Goal: Task Accomplishment & Management: Use online tool/utility

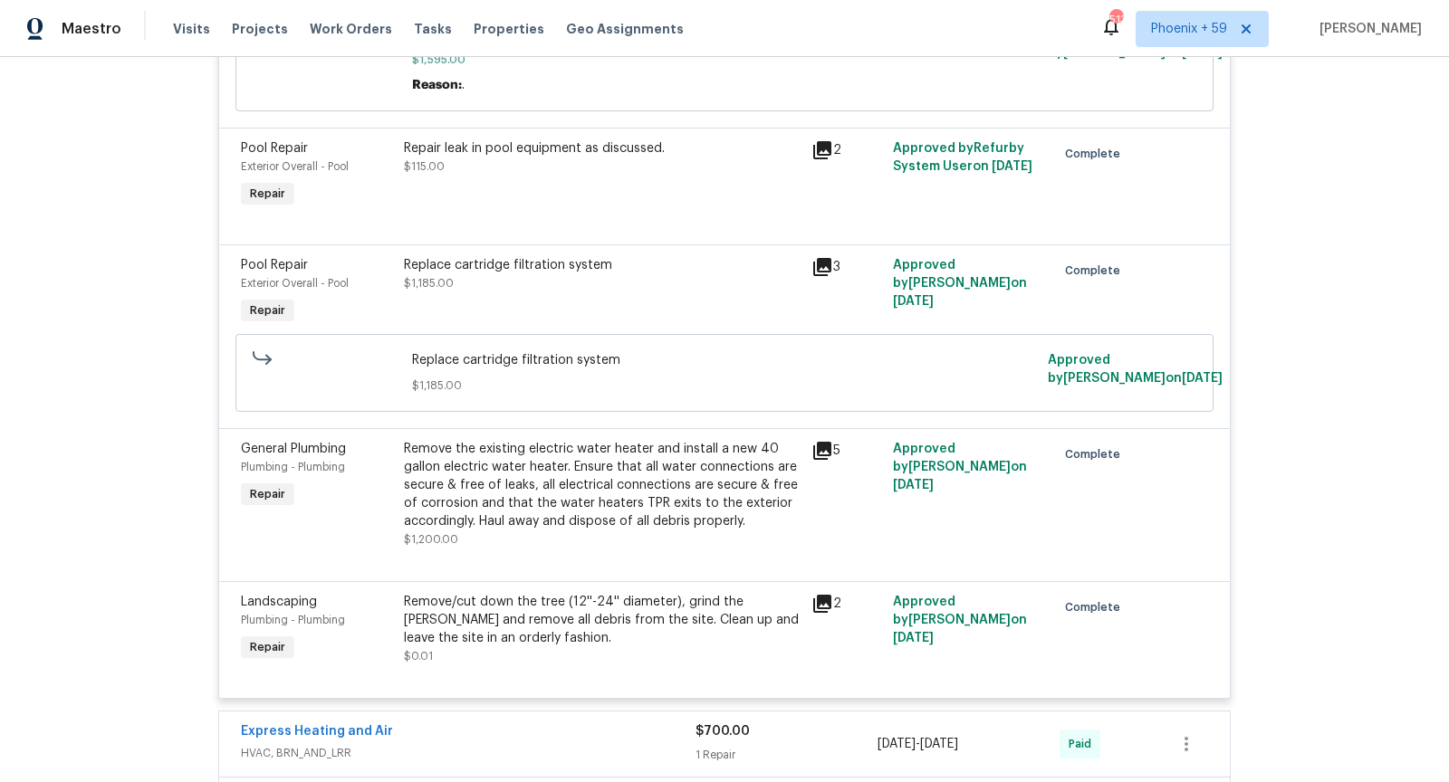
scroll to position [475, 0]
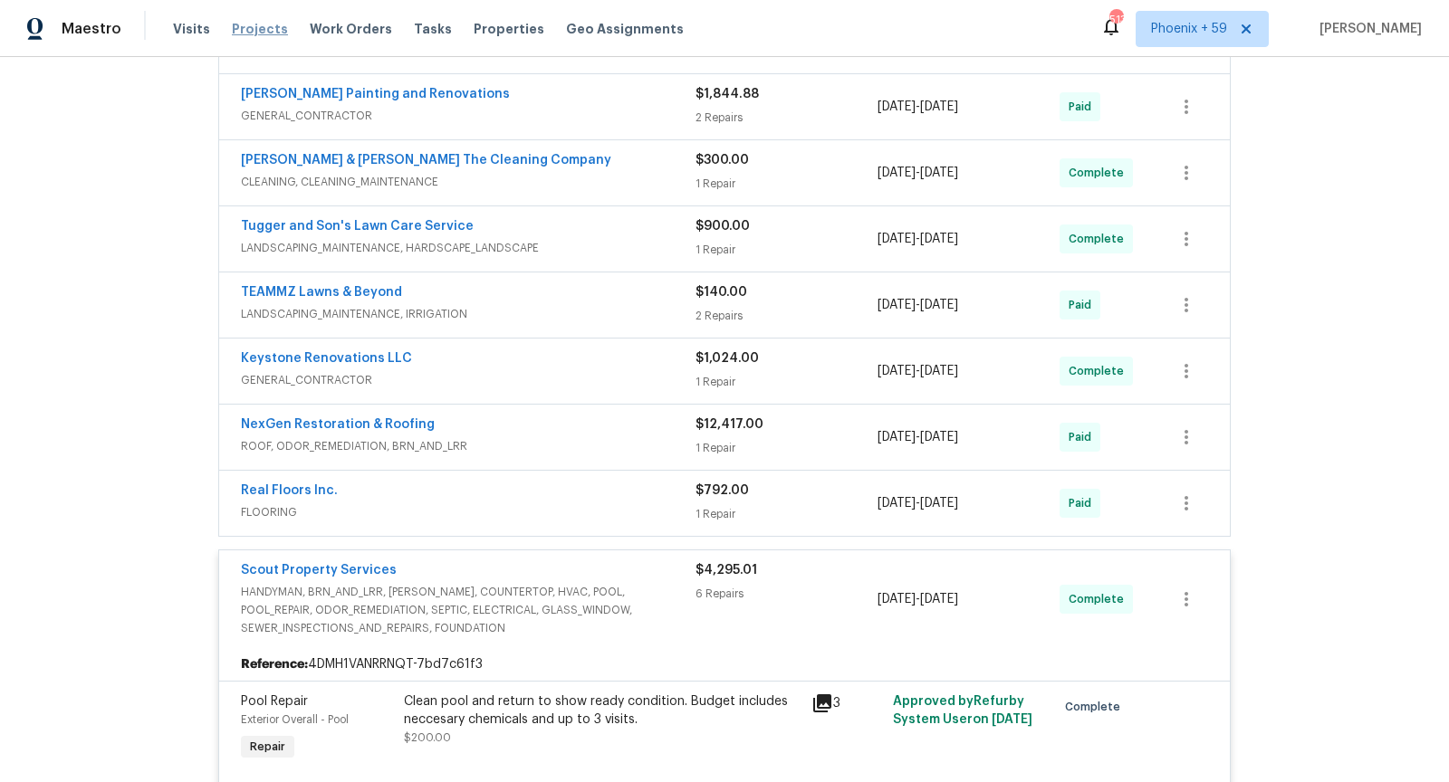
click at [263, 24] on span "Projects" at bounding box center [260, 29] width 56 height 18
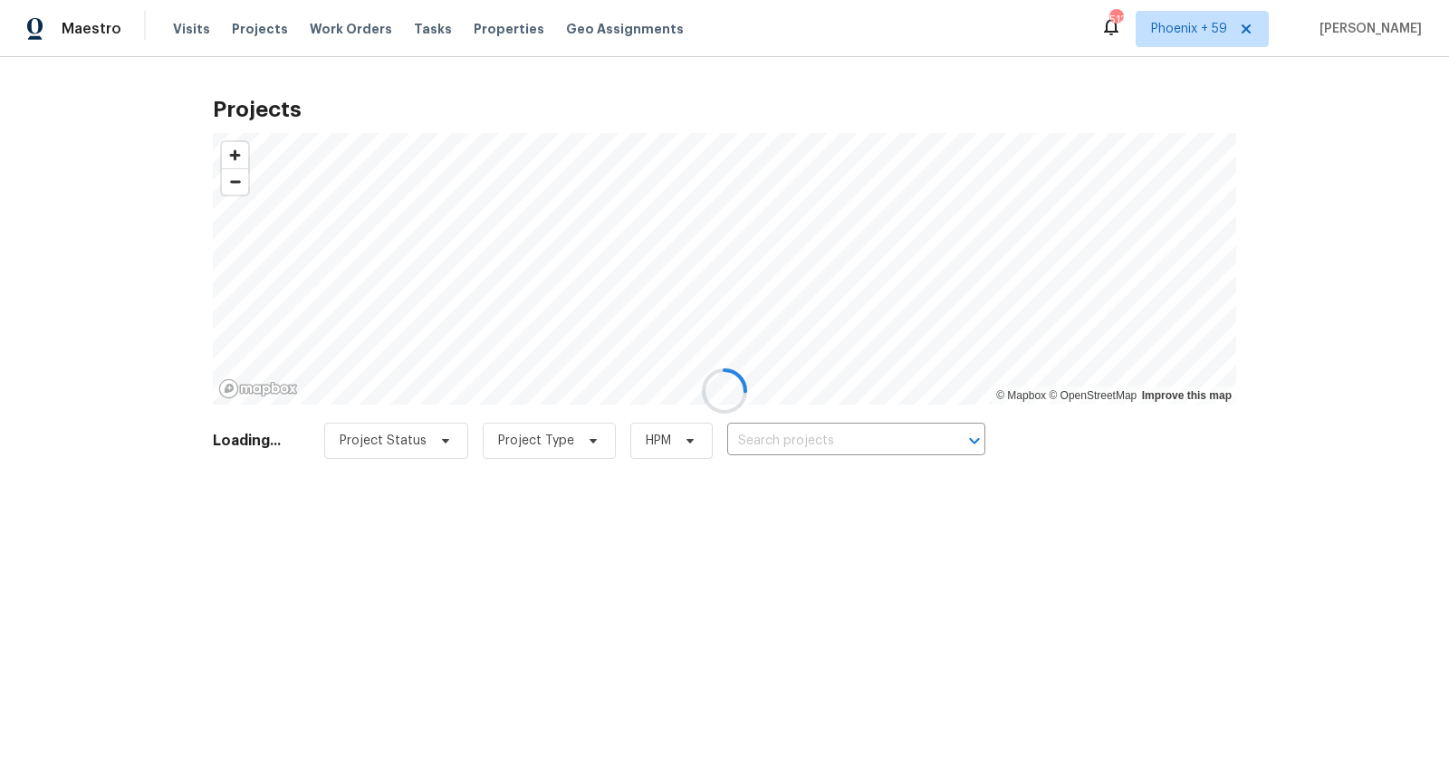
click at [778, 432] on div at bounding box center [724, 391] width 1449 height 782
click at [777, 448] on div at bounding box center [724, 391] width 1449 height 782
click at [783, 447] on div at bounding box center [724, 391] width 1449 height 782
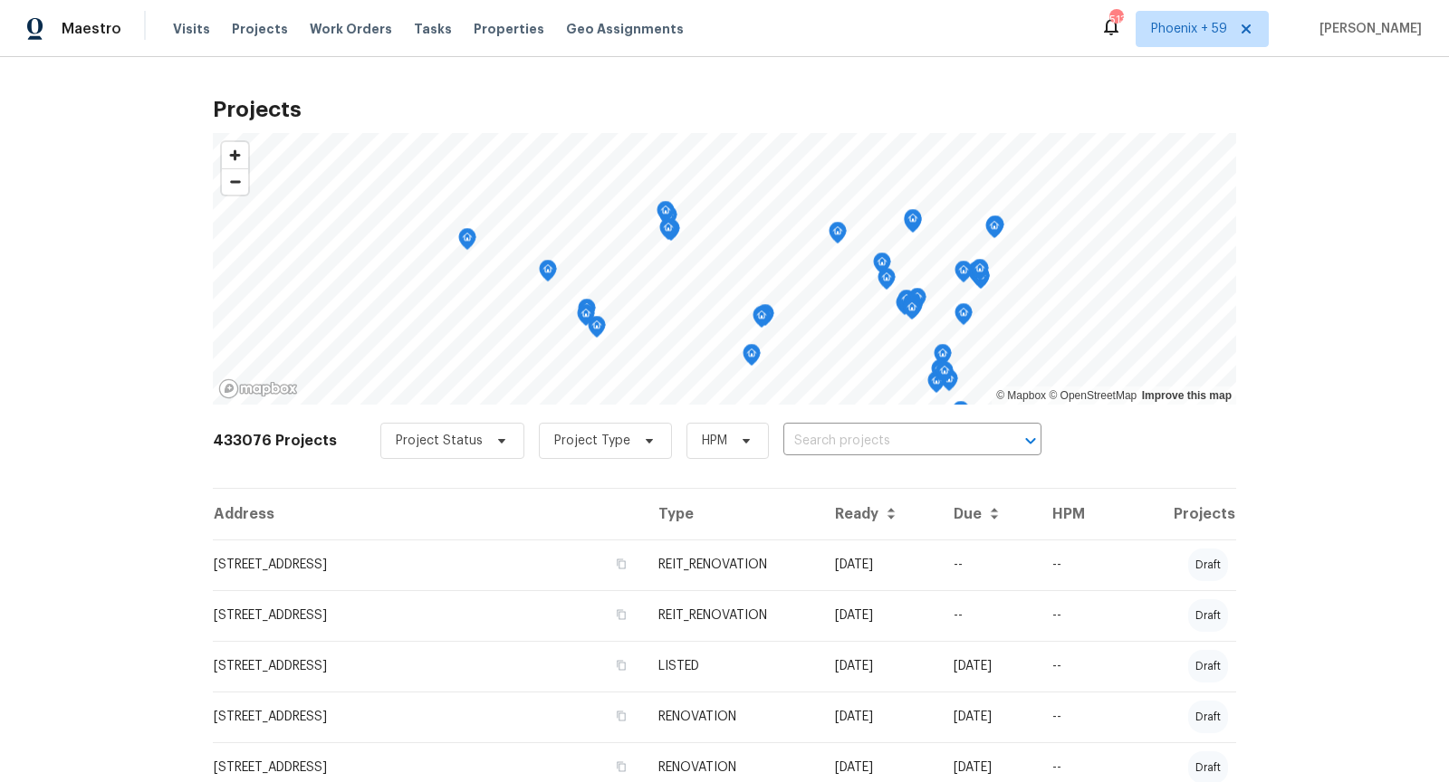
click at [783, 447] on input "text" at bounding box center [886, 441] width 207 height 28
type input "1327 [PERSON_NAME]"
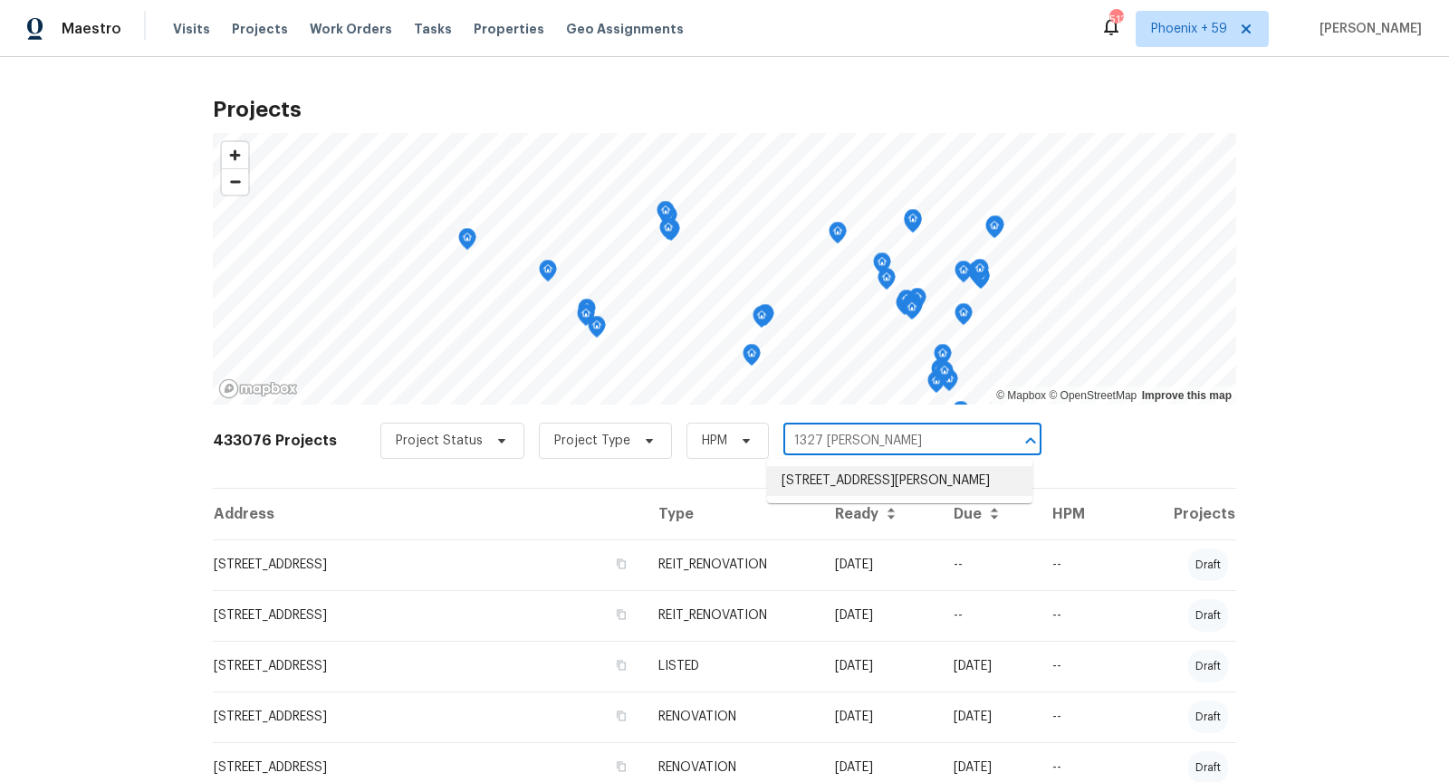
click at [848, 487] on li "[STREET_ADDRESS][PERSON_NAME]" at bounding box center [899, 481] width 265 height 30
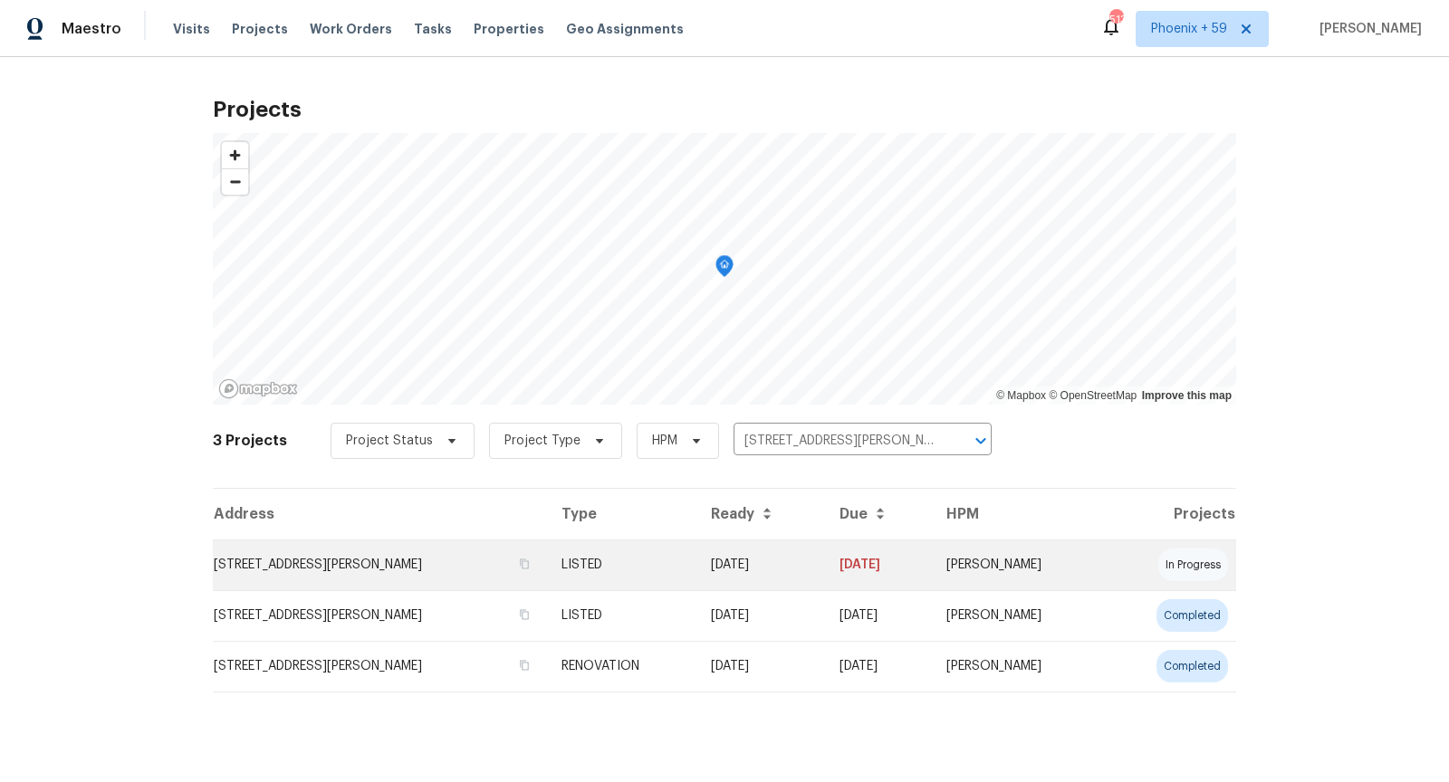
click at [349, 569] on td "[STREET_ADDRESS][PERSON_NAME]" at bounding box center [380, 565] width 334 height 51
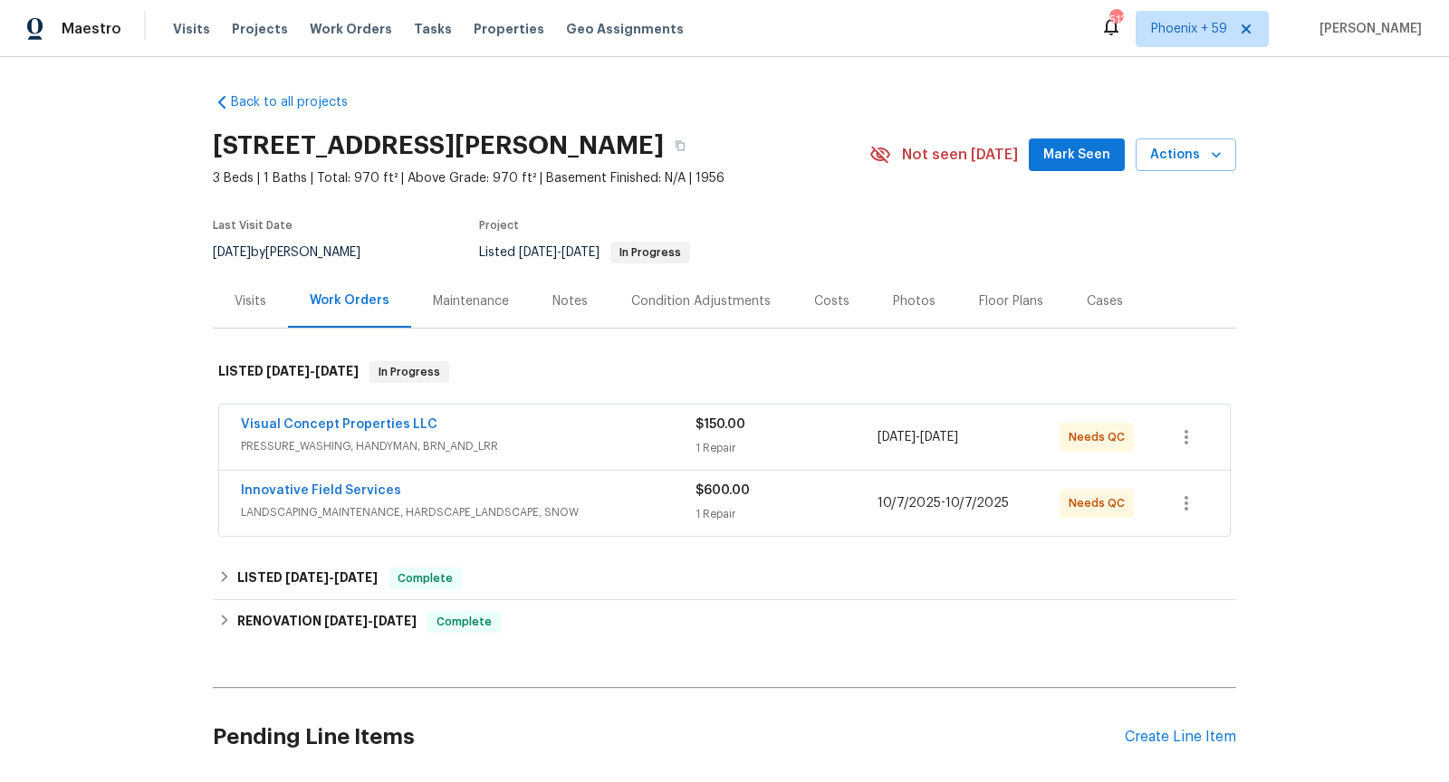
click at [576, 503] on span "LANDSCAPING_MAINTENANCE, HARDSCAPE_LANDSCAPE, SNOW" at bounding box center [468, 512] width 455 height 18
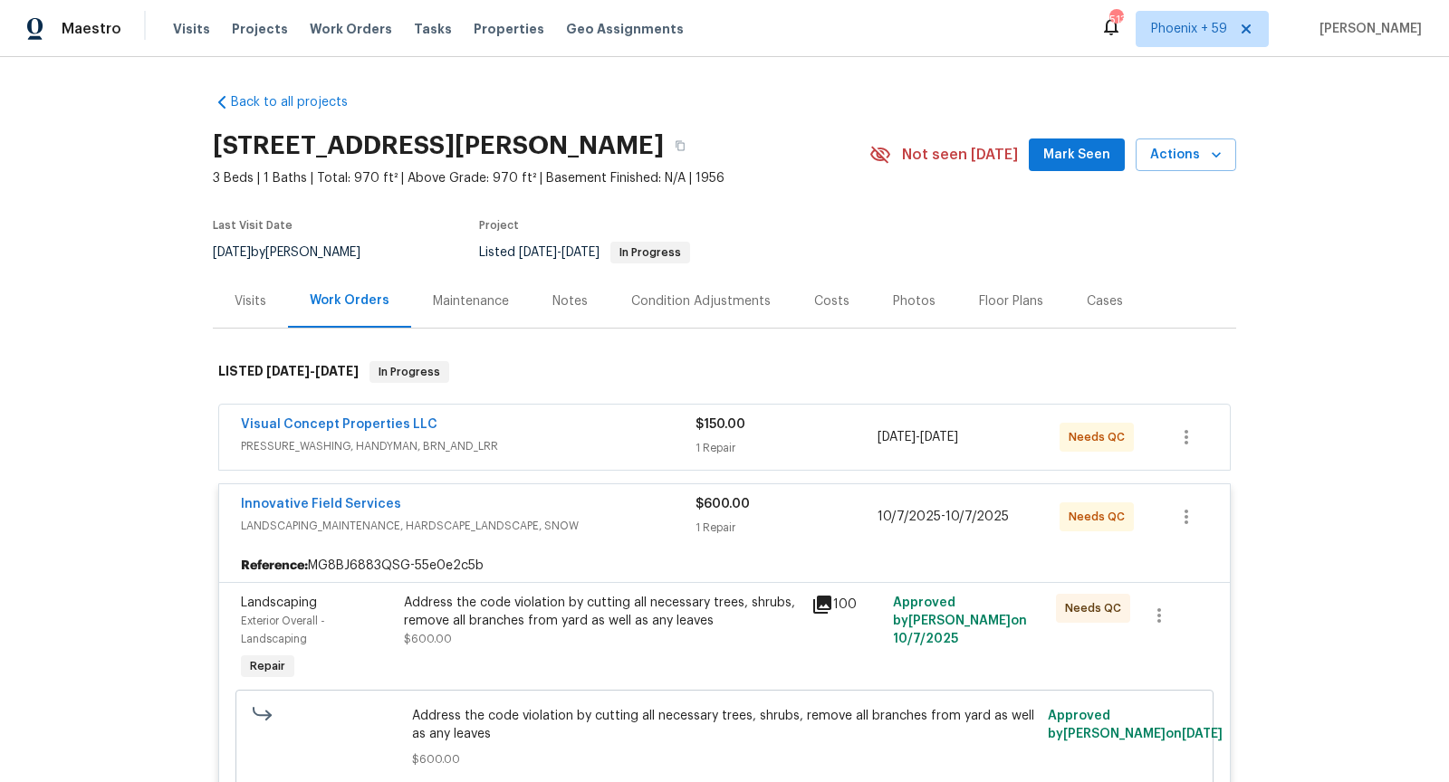
click at [546, 432] on div "Visual Concept Properties LLC" at bounding box center [468, 427] width 455 height 22
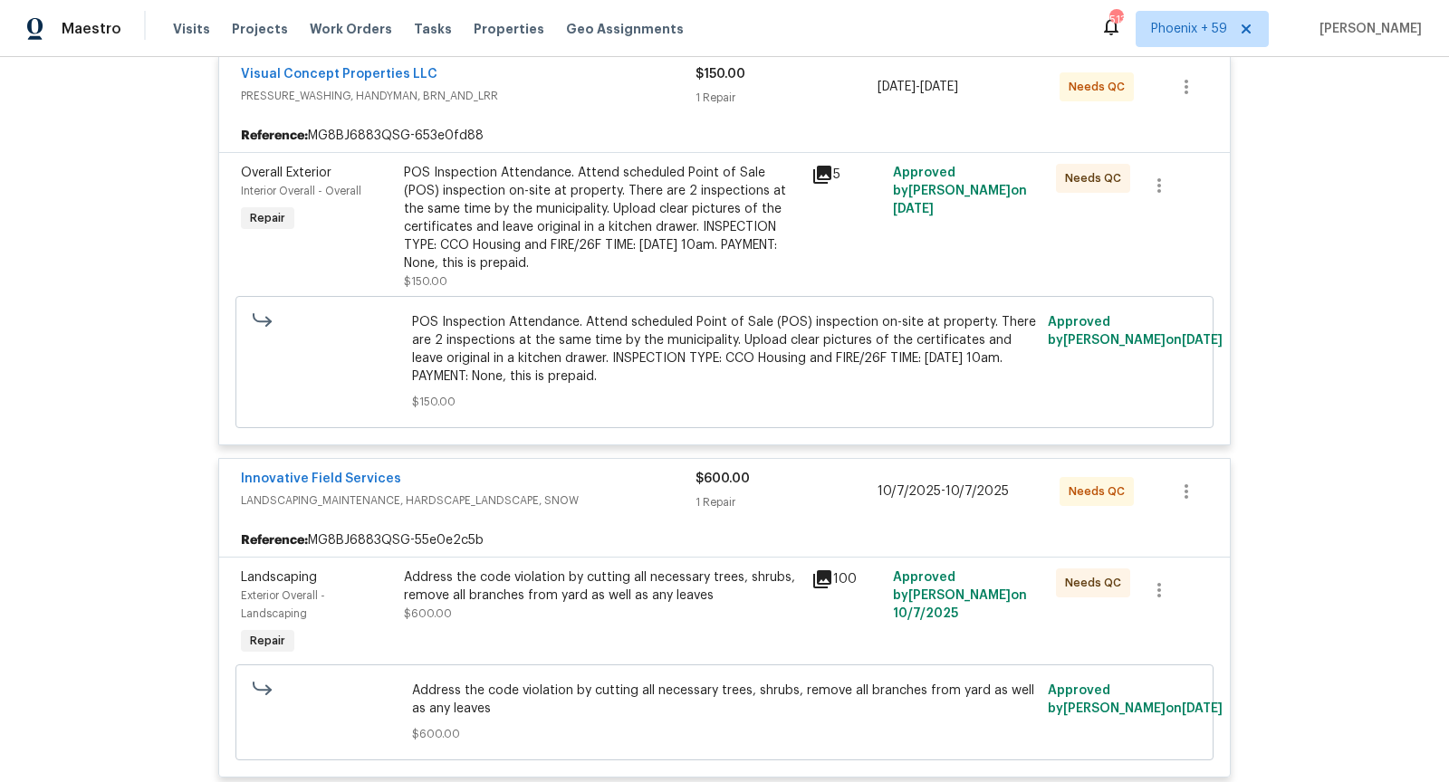
scroll to position [339, 0]
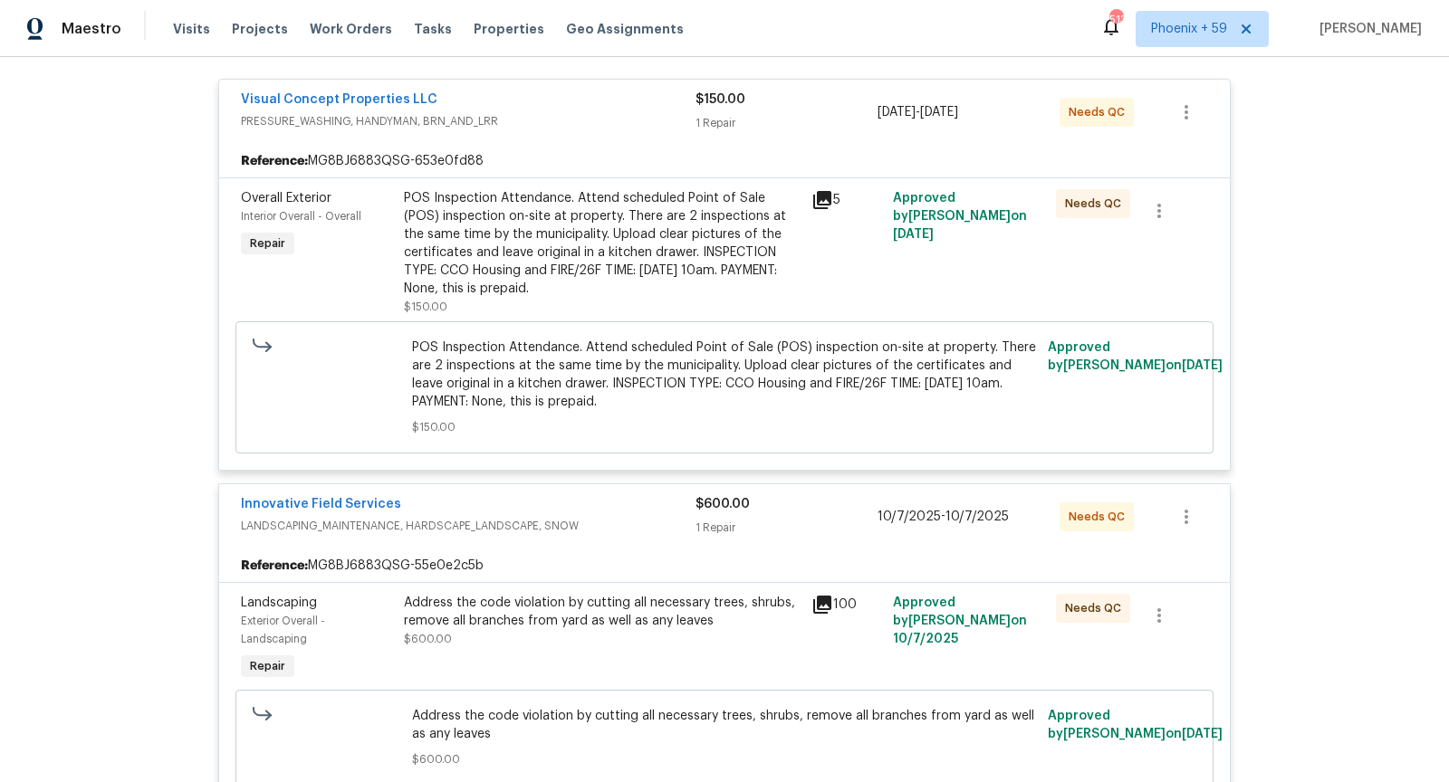
click at [821, 191] on icon at bounding box center [822, 200] width 18 height 18
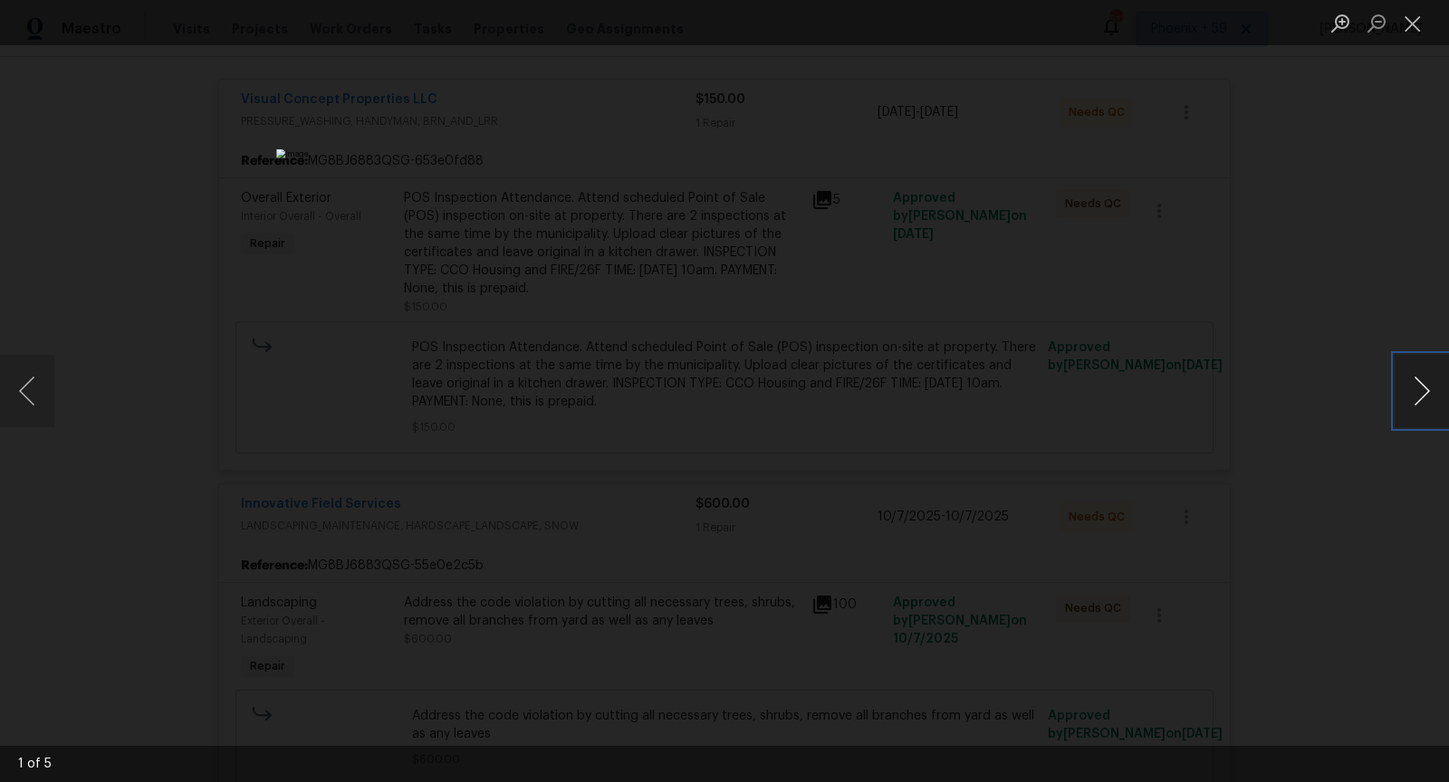
click at [1421, 387] on button "Next image" at bounding box center [1421, 391] width 54 height 72
click at [1424, 392] on button "Next image" at bounding box center [1421, 391] width 54 height 72
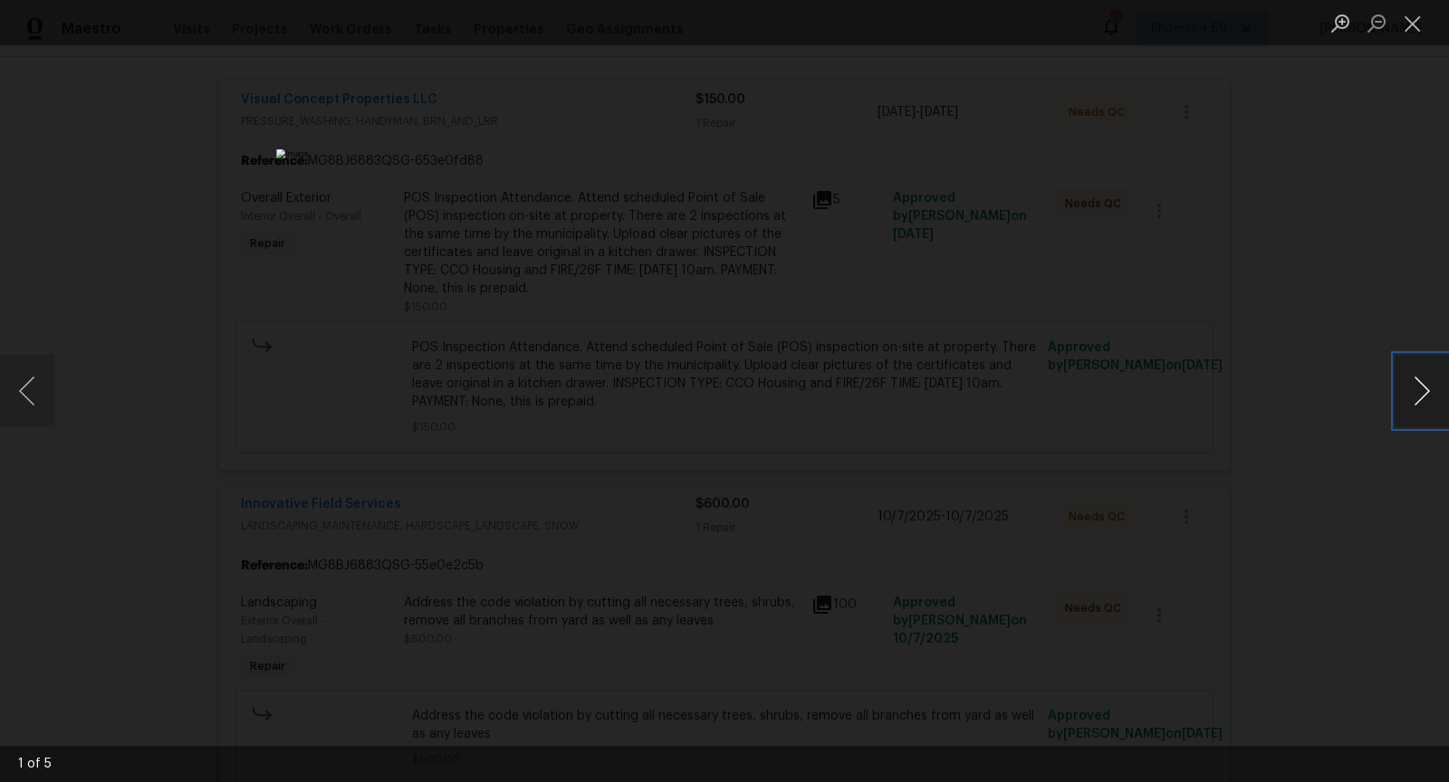
click at [1424, 392] on button "Next image" at bounding box center [1421, 391] width 54 height 72
click at [1424, 393] on button "Next image" at bounding box center [1421, 391] width 54 height 72
click at [1427, 395] on button "Next image" at bounding box center [1421, 391] width 54 height 72
click at [1229, 336] on div "Lightbox" at bounding box center [724, 391] width 1449 height 782
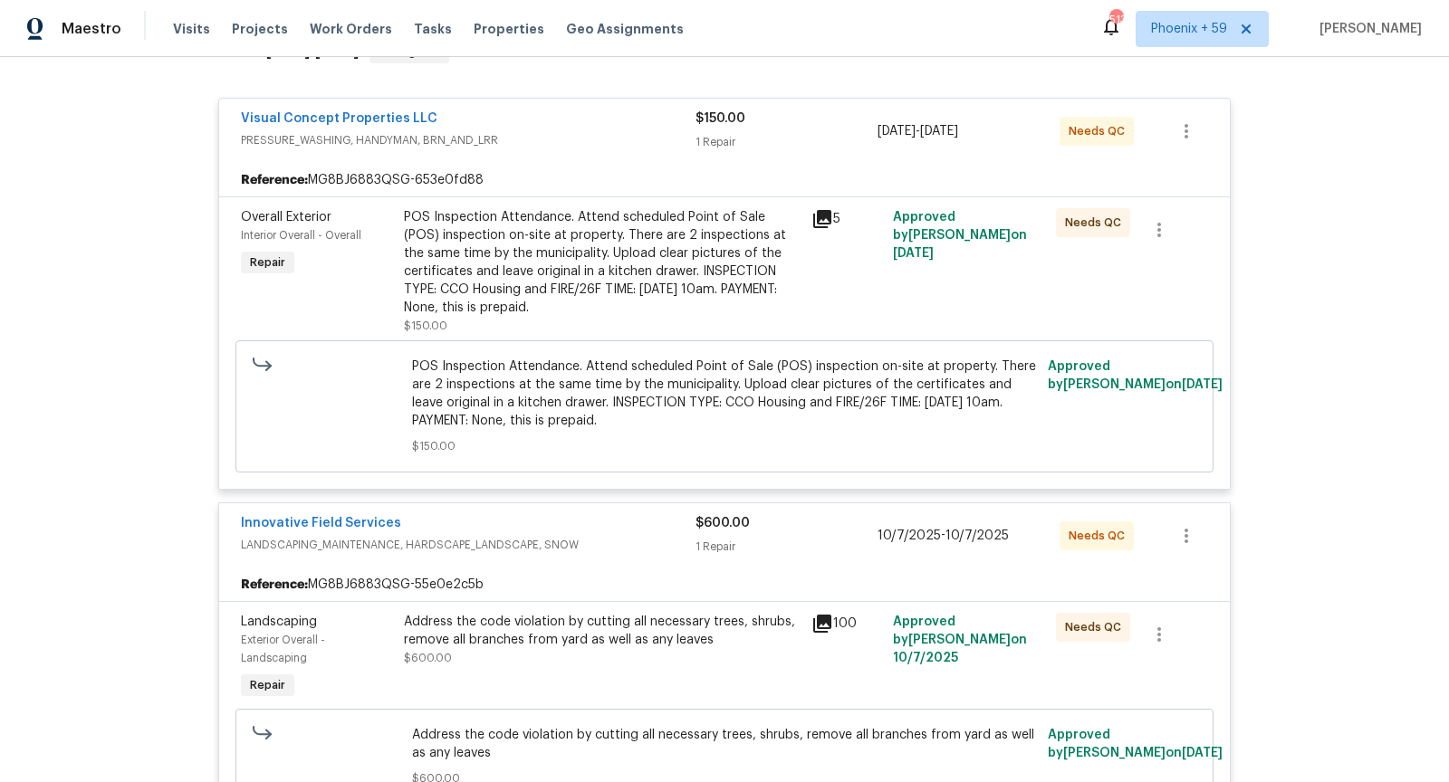
scroll to position [223, 0]
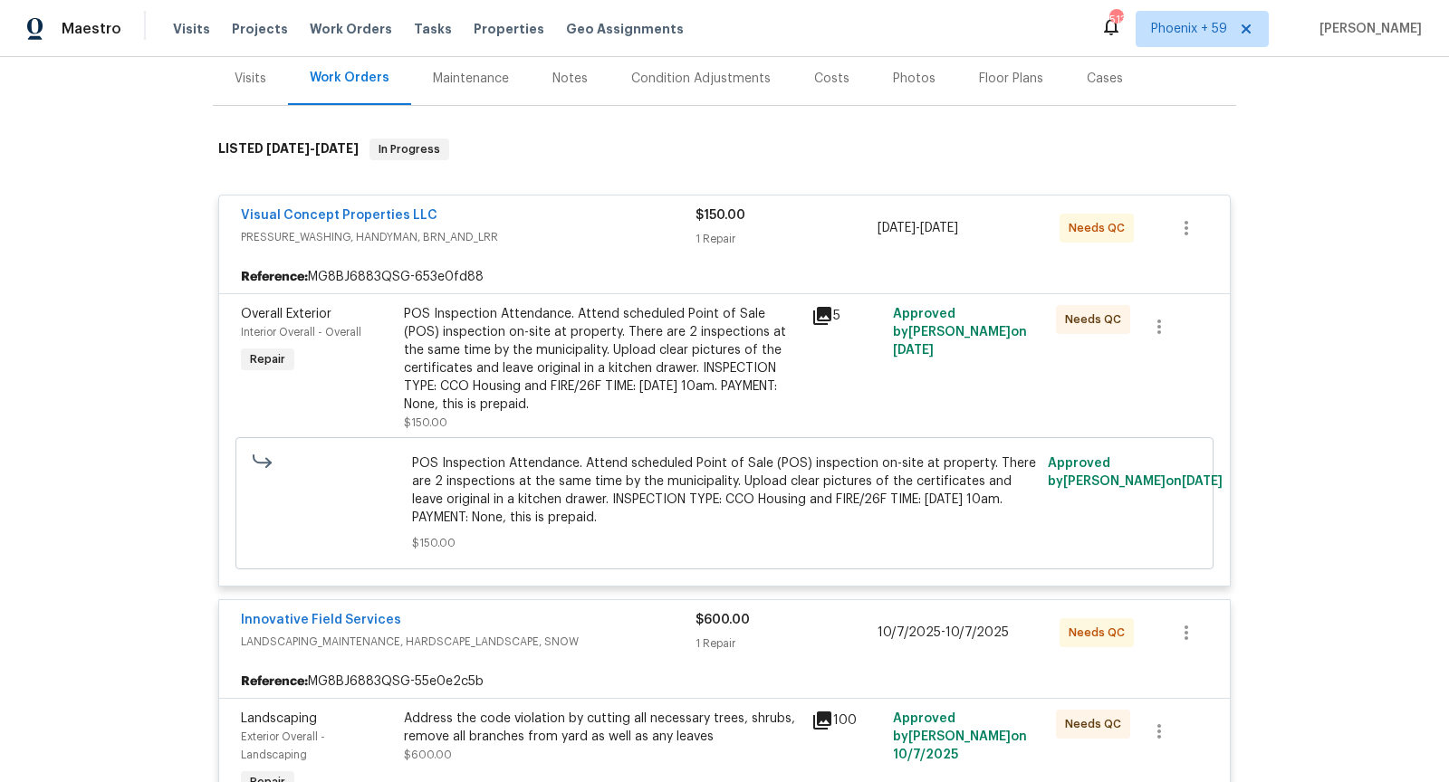
click at [595, 219] on div "Visual Concept Properties LLC" at bounding box center [468, 217] width 455 height 22
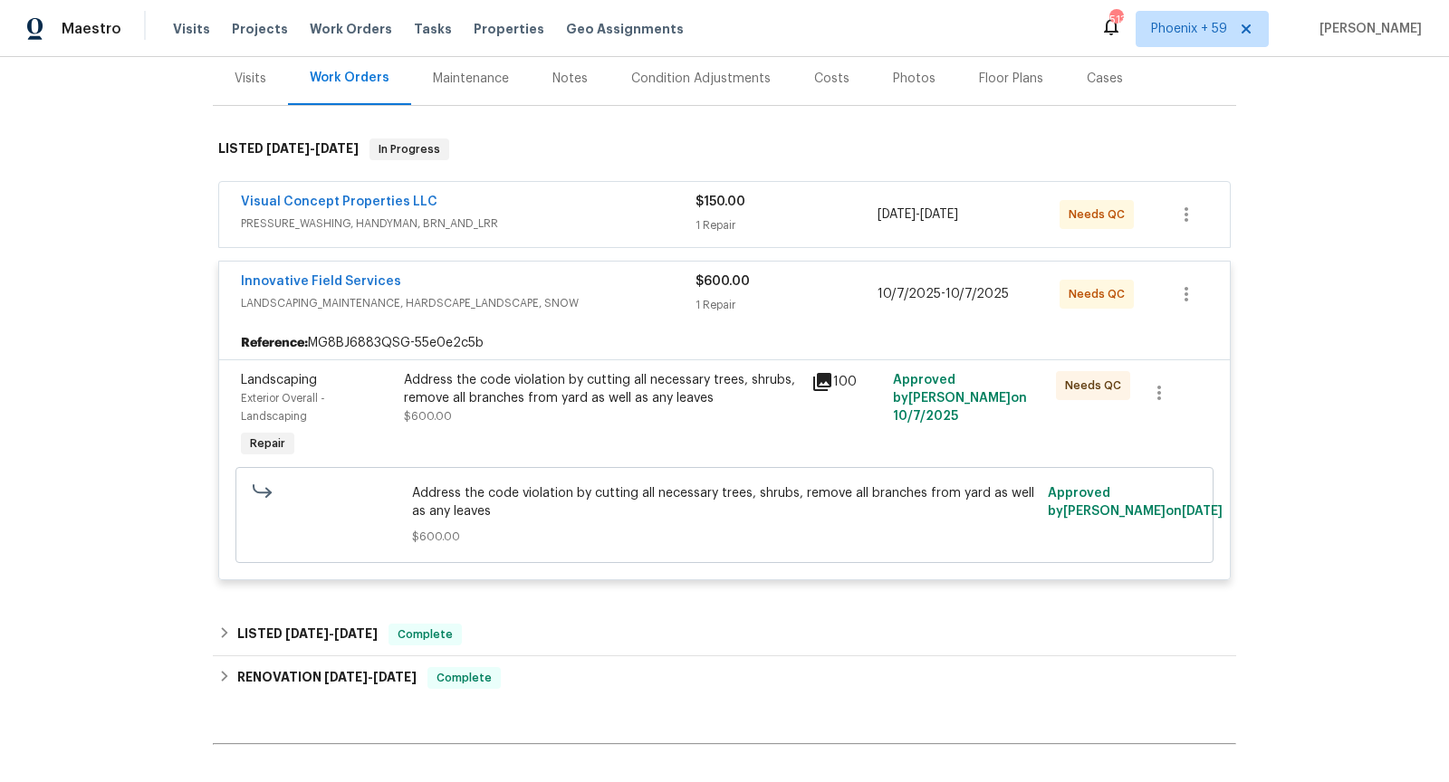
click at [592, 219] on span "PRESSURE_WASHING, HANDYMAN, BRN_AND_LRR" at bounding box center [468, 224] width 455 height 18
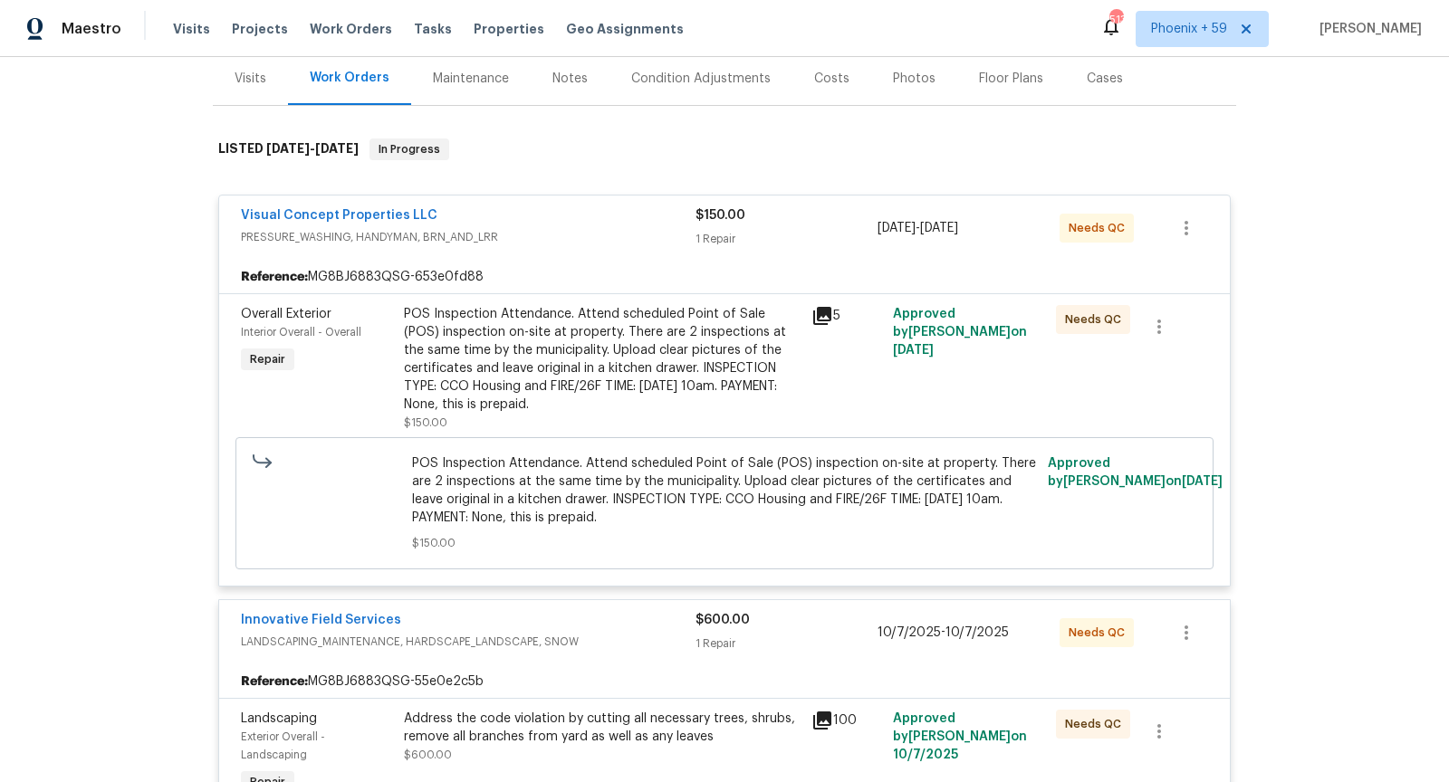
click at [582, 371] on div "POS Inspection Attendance. Attend scheduled Point of Sale (POS) inspection on-s…" at bounding box center [602, 359] width 397 height 109
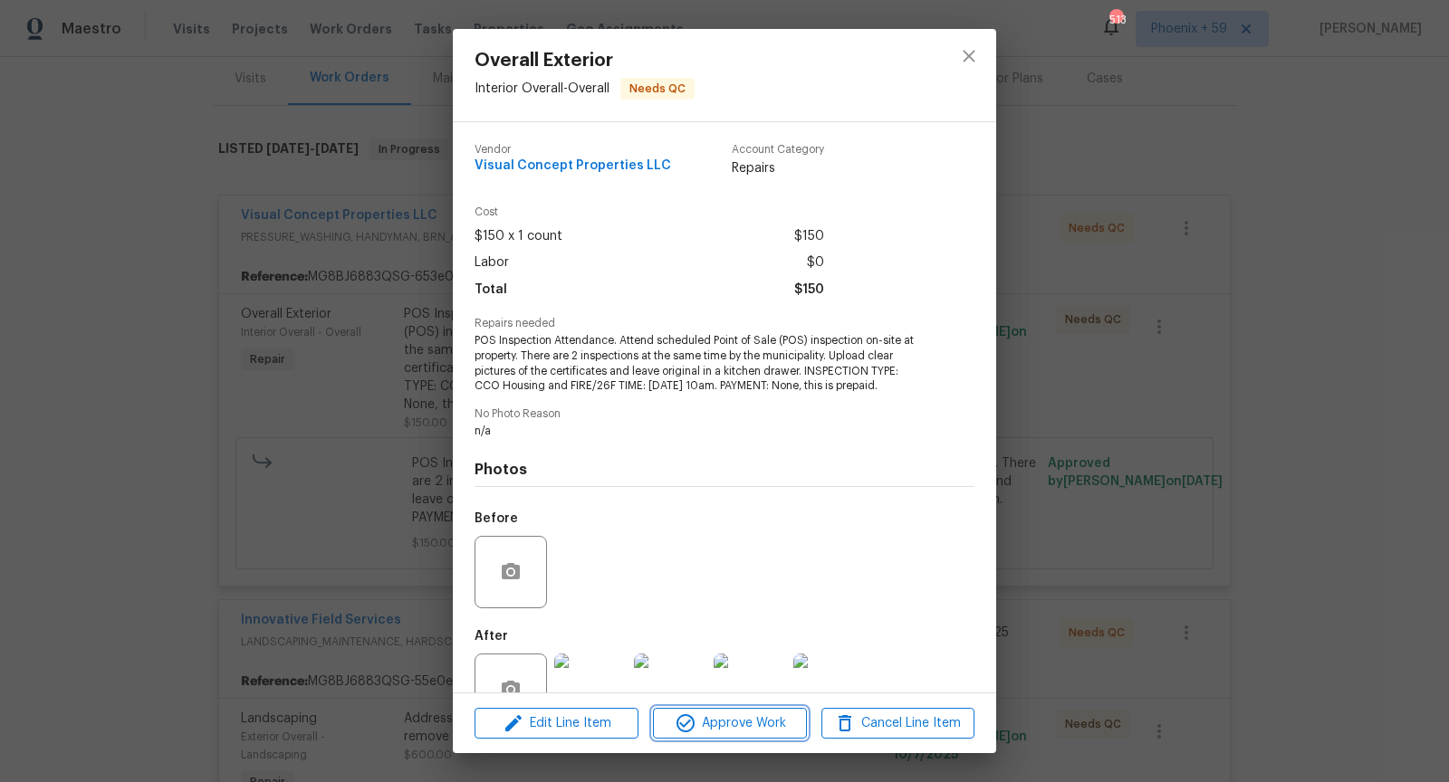
click at [771, 722] on span "Approve Work" at bounding box center [729, 724] width 142 height 23
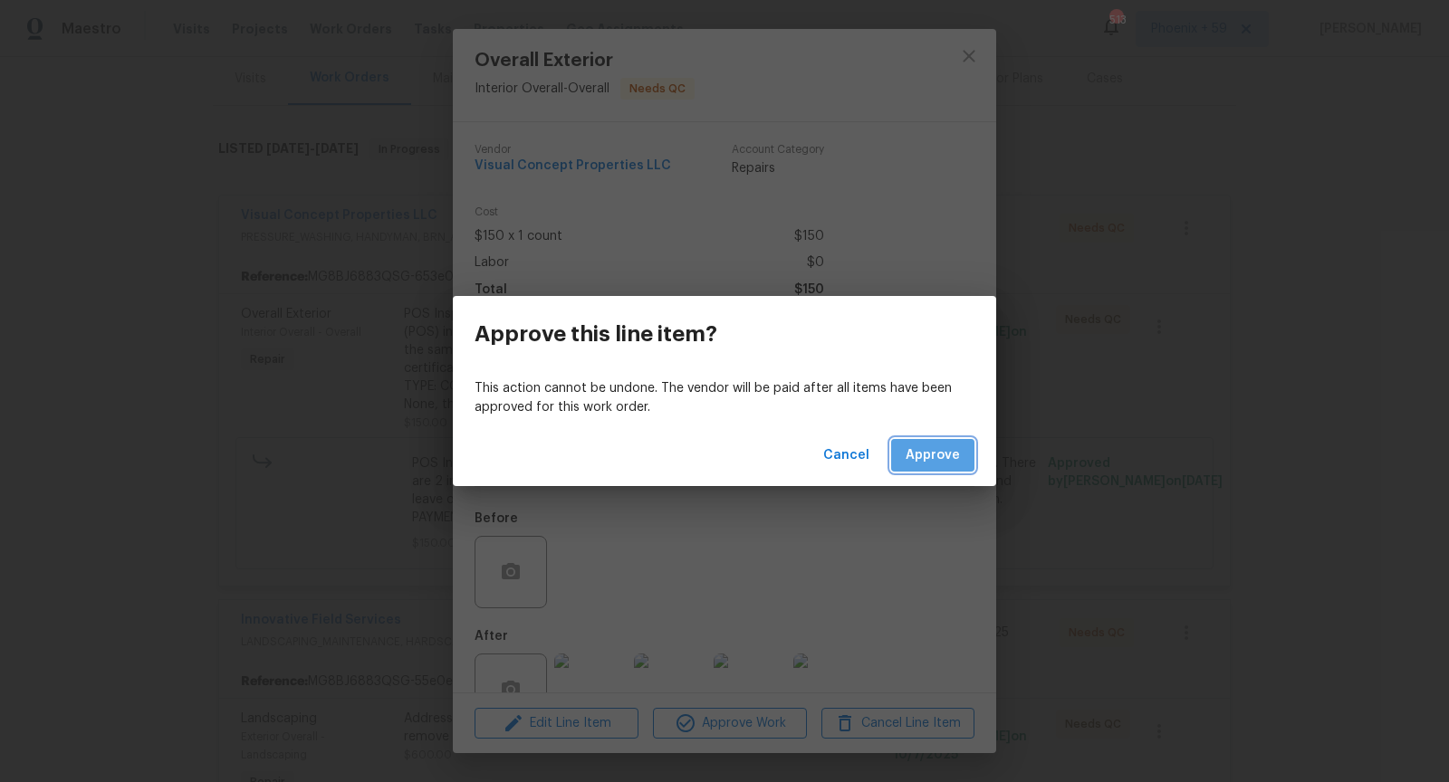
click at [934, 445] on span "Approve" at bounding box center [932, 456] width 54 height 23
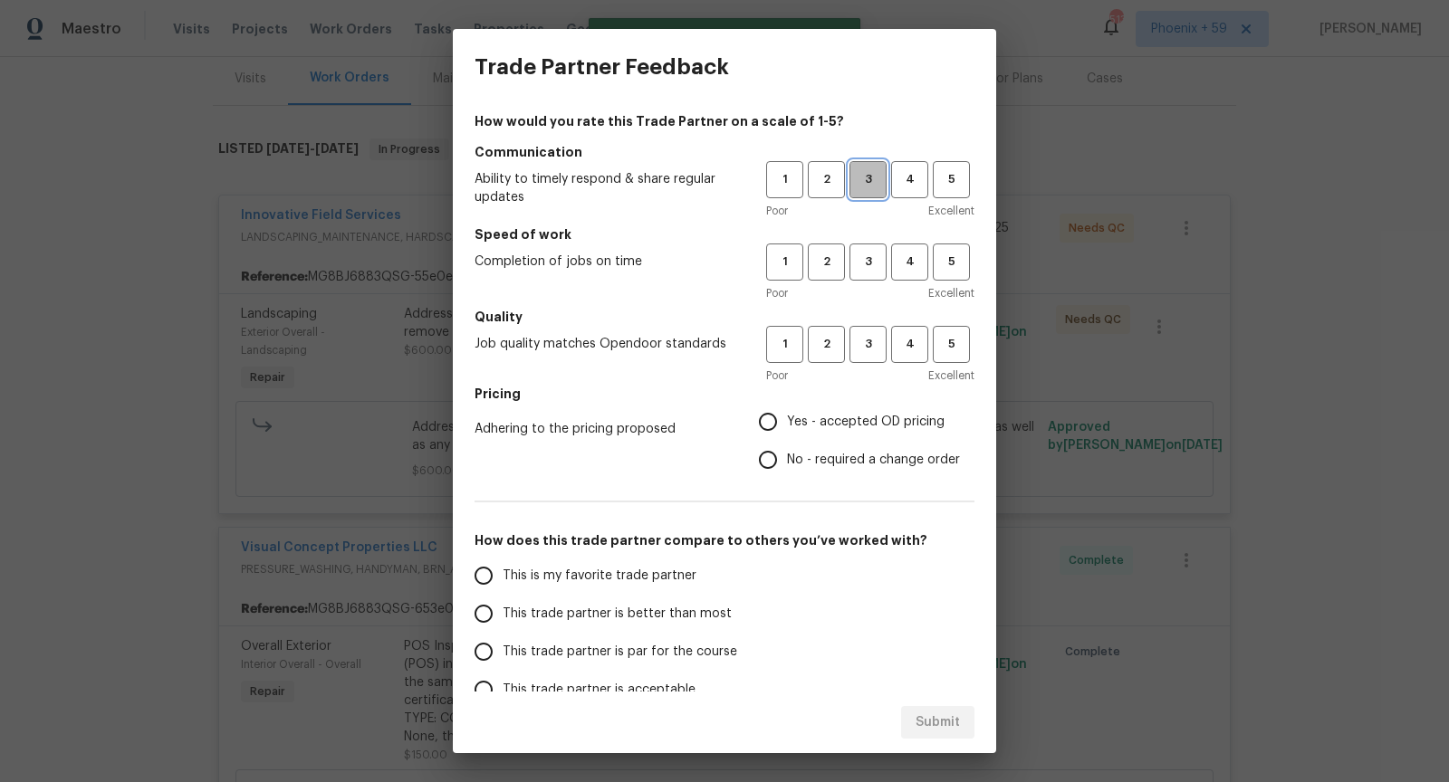
click at [868, 182] on span "3" at bounding box center [867, 179] width 33 height 21
click at [904, 192] on button "4" at bounding box center [909, 179] width 37 height 37
click at [871, 256] on span "3" at bounding box center [867, 262] width 33 height 21
click at [876, 336] on span "3" at bounding box center [867, 344] width 33 height 21
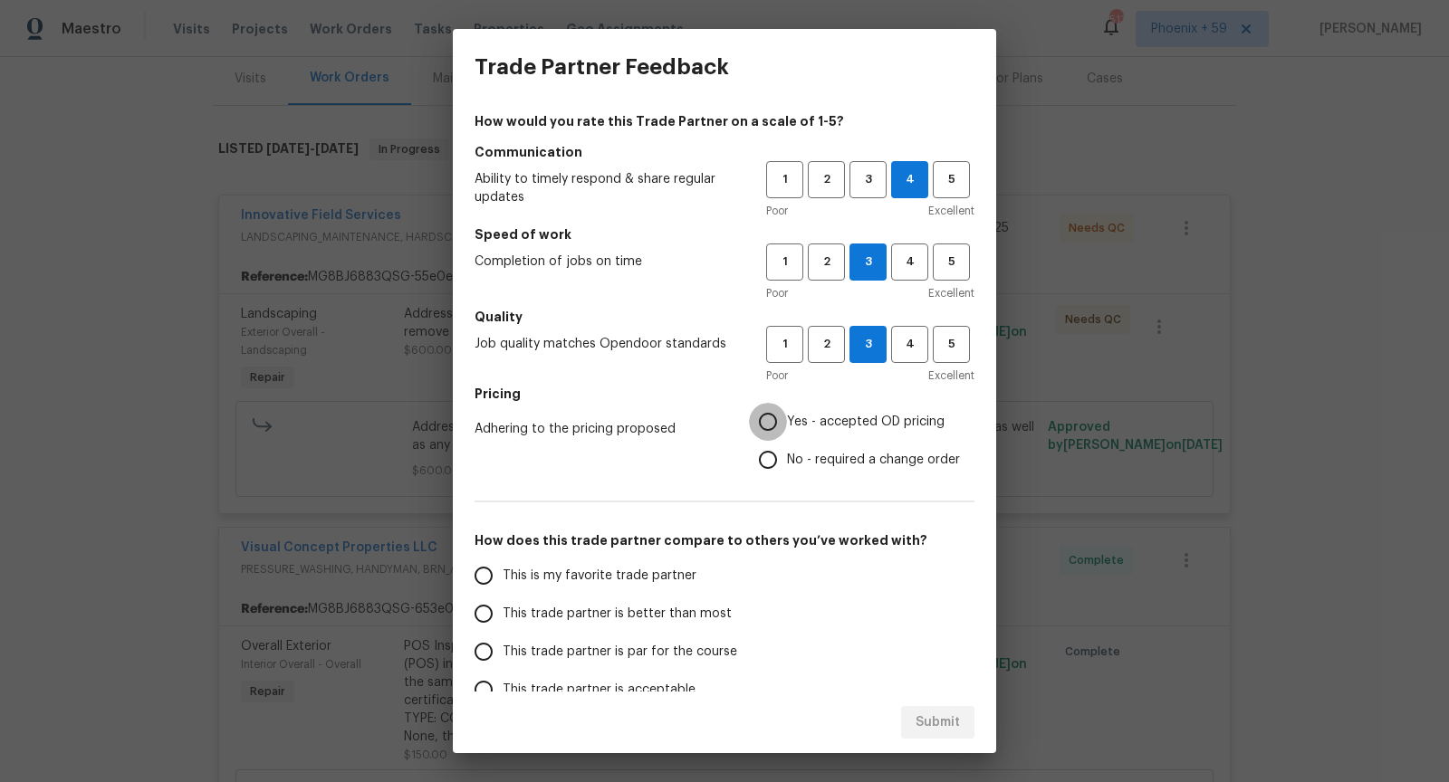
click at [774, 419] on input "Yes - accepted OD pricing" at bounding box center [768, 422] width 38 height 38
radio input "true"
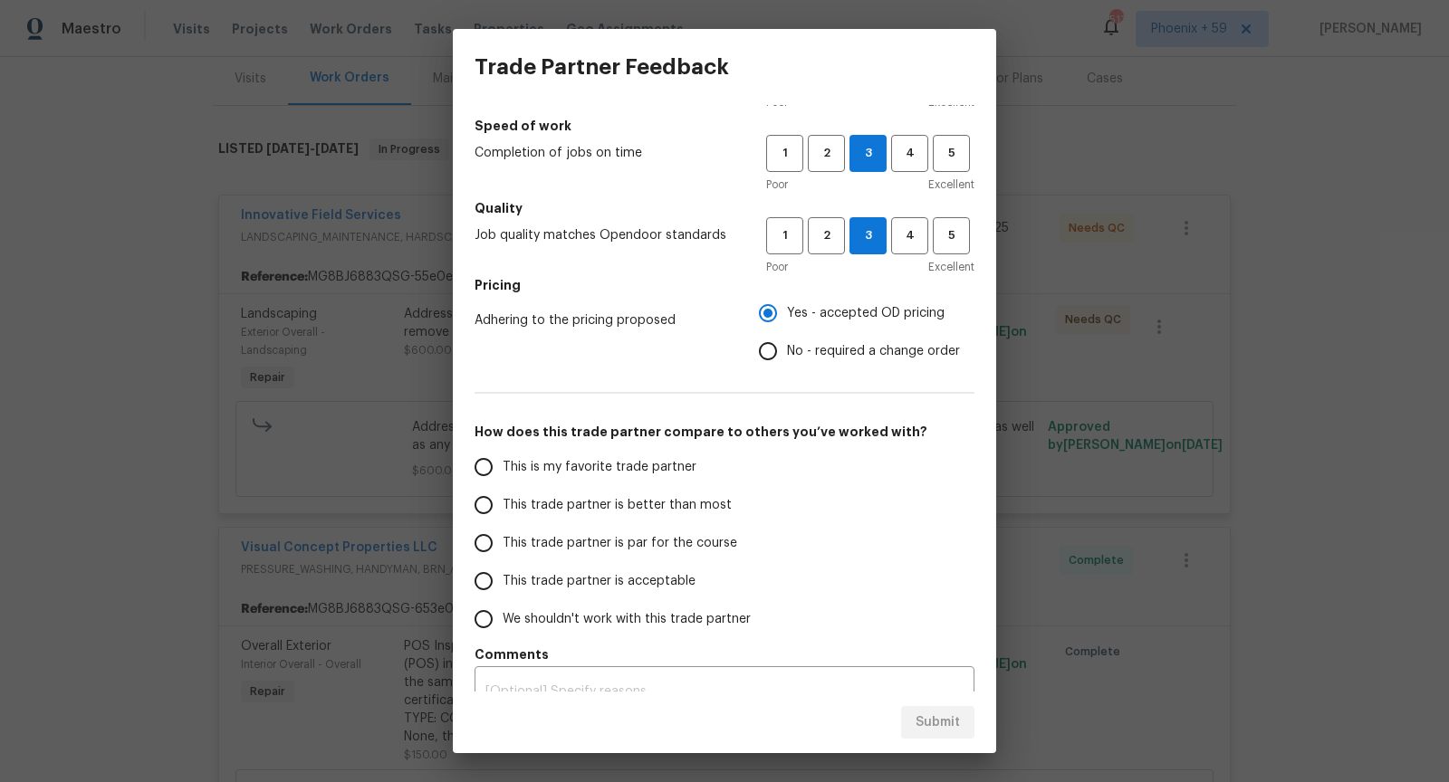
scroll to position [122, 0]
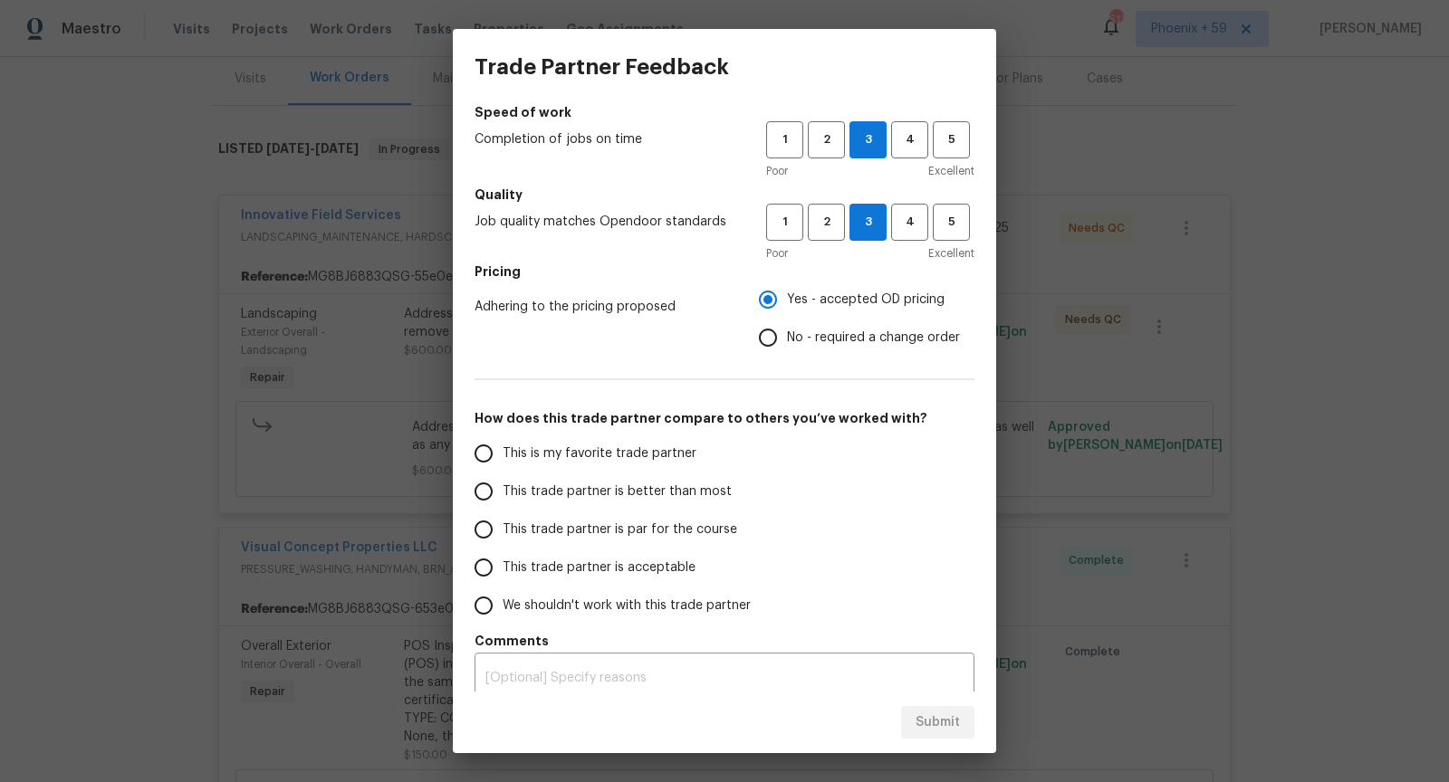
click at [659, 555] on label "This trade partner is acceptable" at bounding box center [607, 568] width 286 height 38
click at [502, 555] on input "This trade partner is acceptable" at bounding box center [483, 568] width 38 height 38
radio input "false"
click at [628, 528] on span "This trade partner is par for the course" at bounding box center [619, 530] width 234 height 19
click at [502, 528] on input "This trade partner is par for the course" at bounding box center [483, 530] width 38 height 38
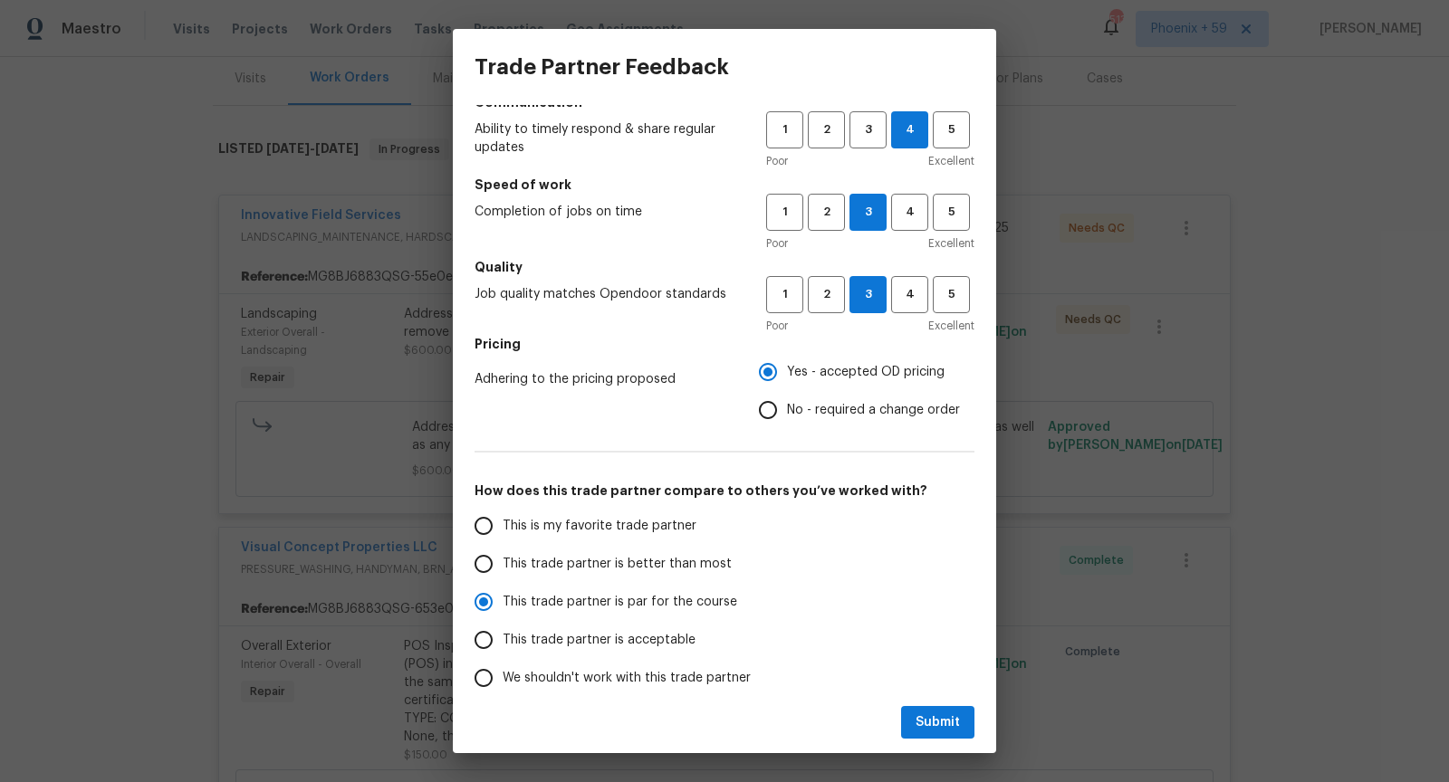
scroll to position [0, 0]
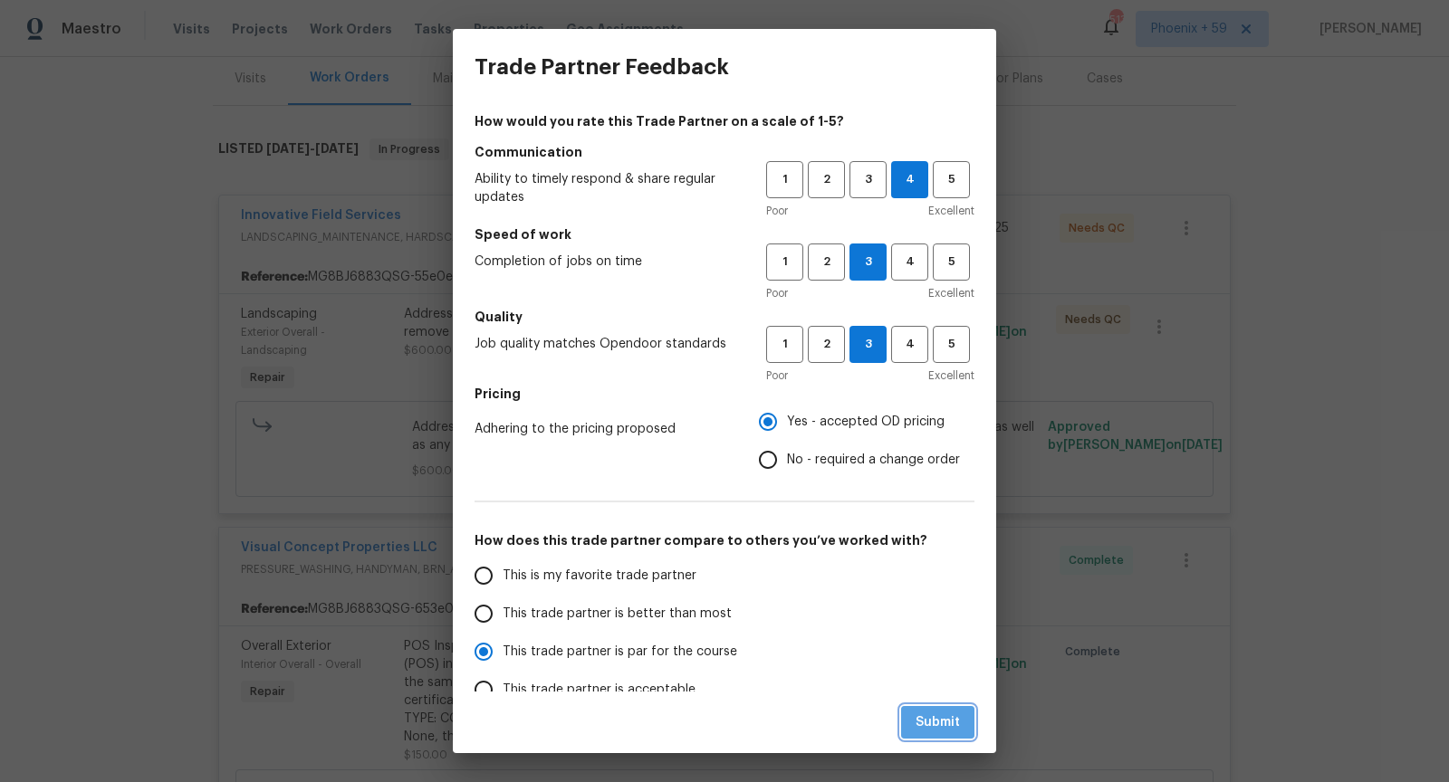
click at [925, 723] on span "Submit" at bounding box center [937, 723] width 44 height 23
radio input "true"
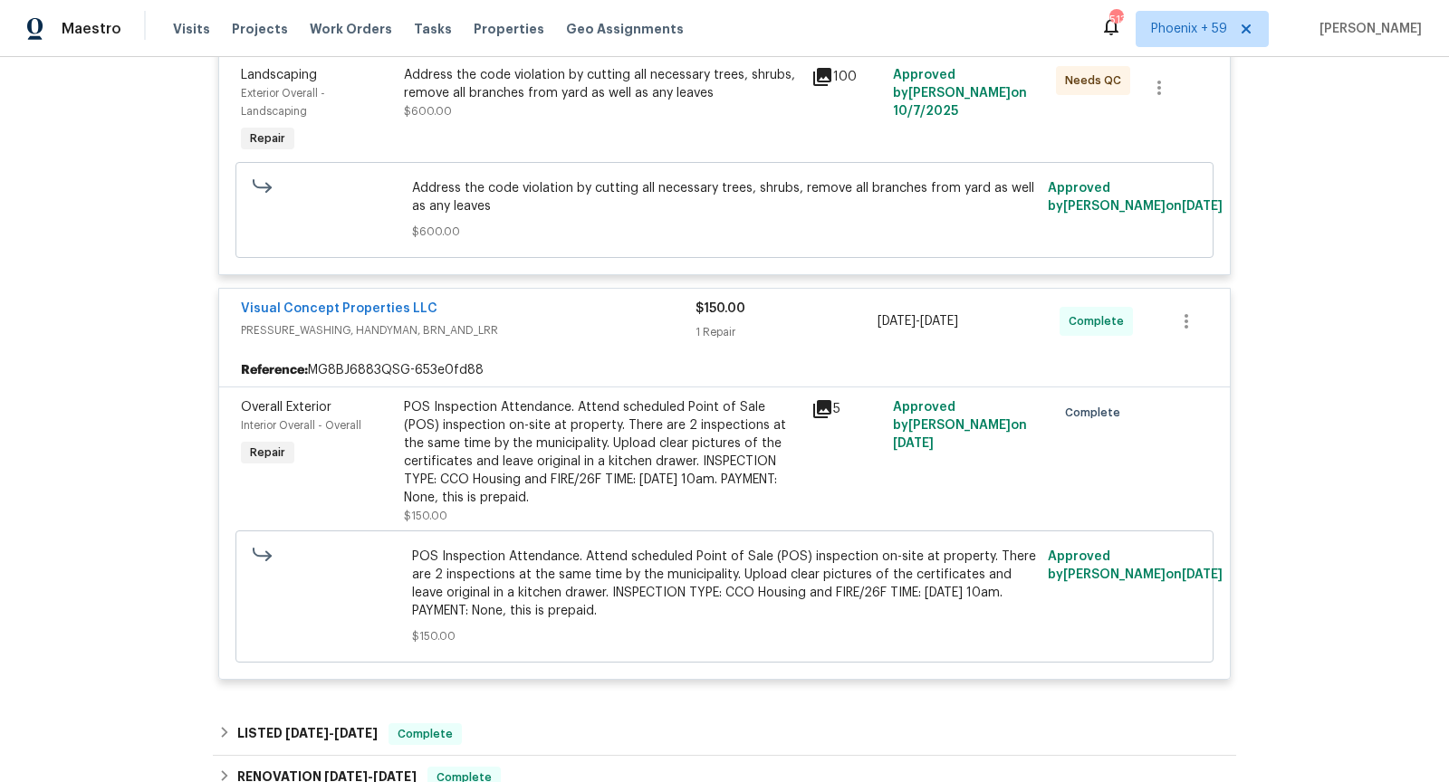
scroll to position [463, 0]
click at [819, 408] on icon at bounding box center [822, 408] width 22 height 22
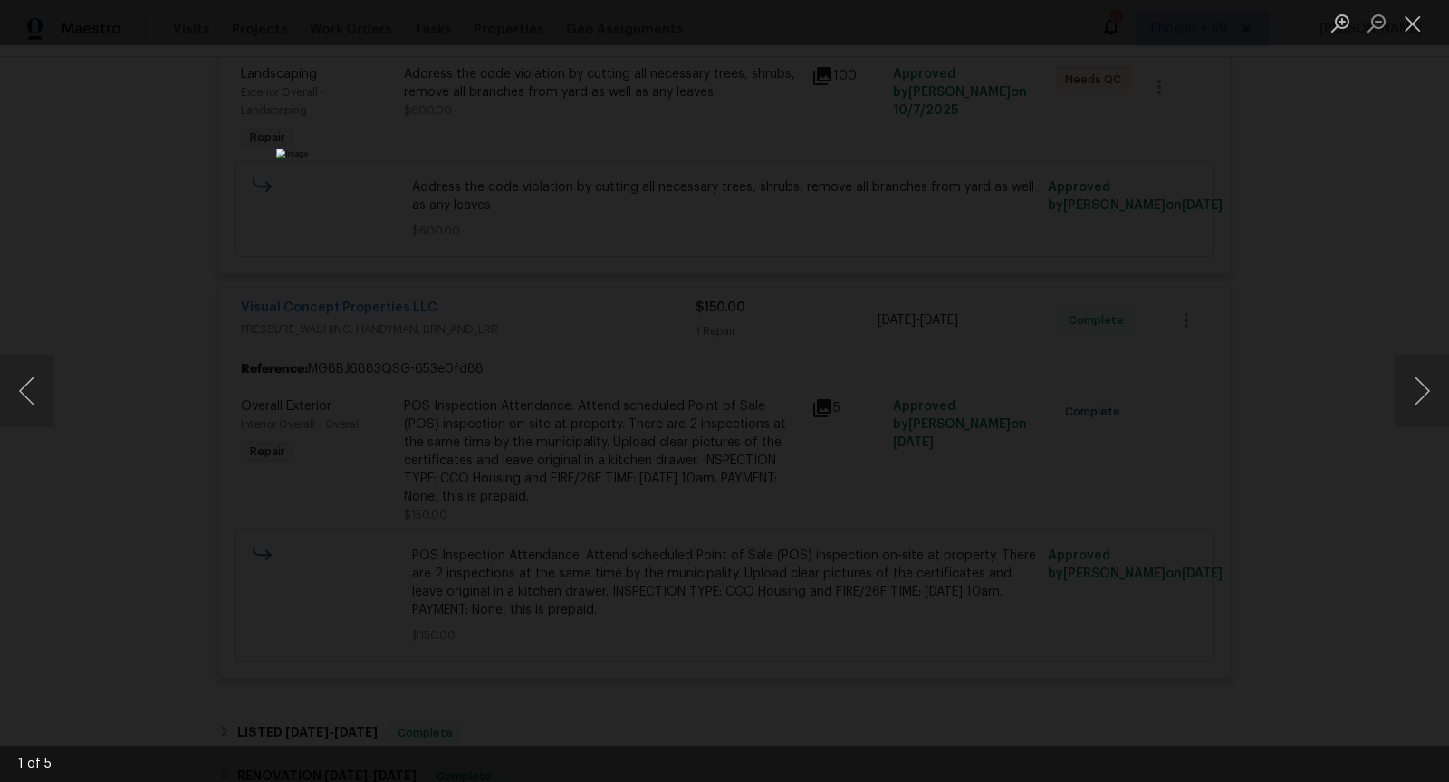
click at [1383, 398] on div "Lightbox" at bounding box center [724, 391] width 1449 height 782
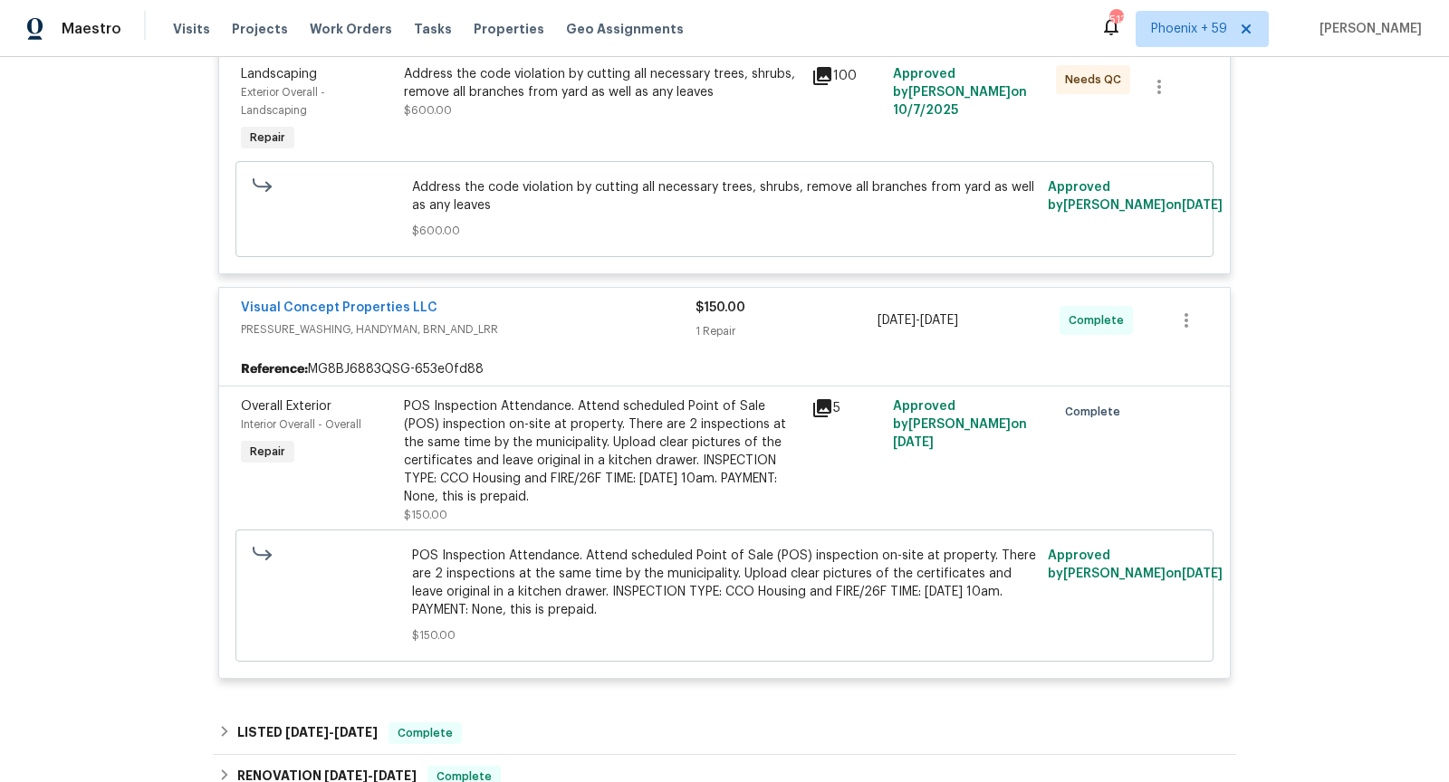
click at [1401, 397] on div "Back to all projects [STREET_ADDRESS][PERSON_NAME] 3 Beds | 1 Baths | Total: 97…" at bounding box center [724, 419] width 1449 height 725
click at [854, 464] on div "5" at bounding box center [846, 461] width 81 height 138
click at [827, 407] on icon at bounding box center [822, 408] width 22 height 22
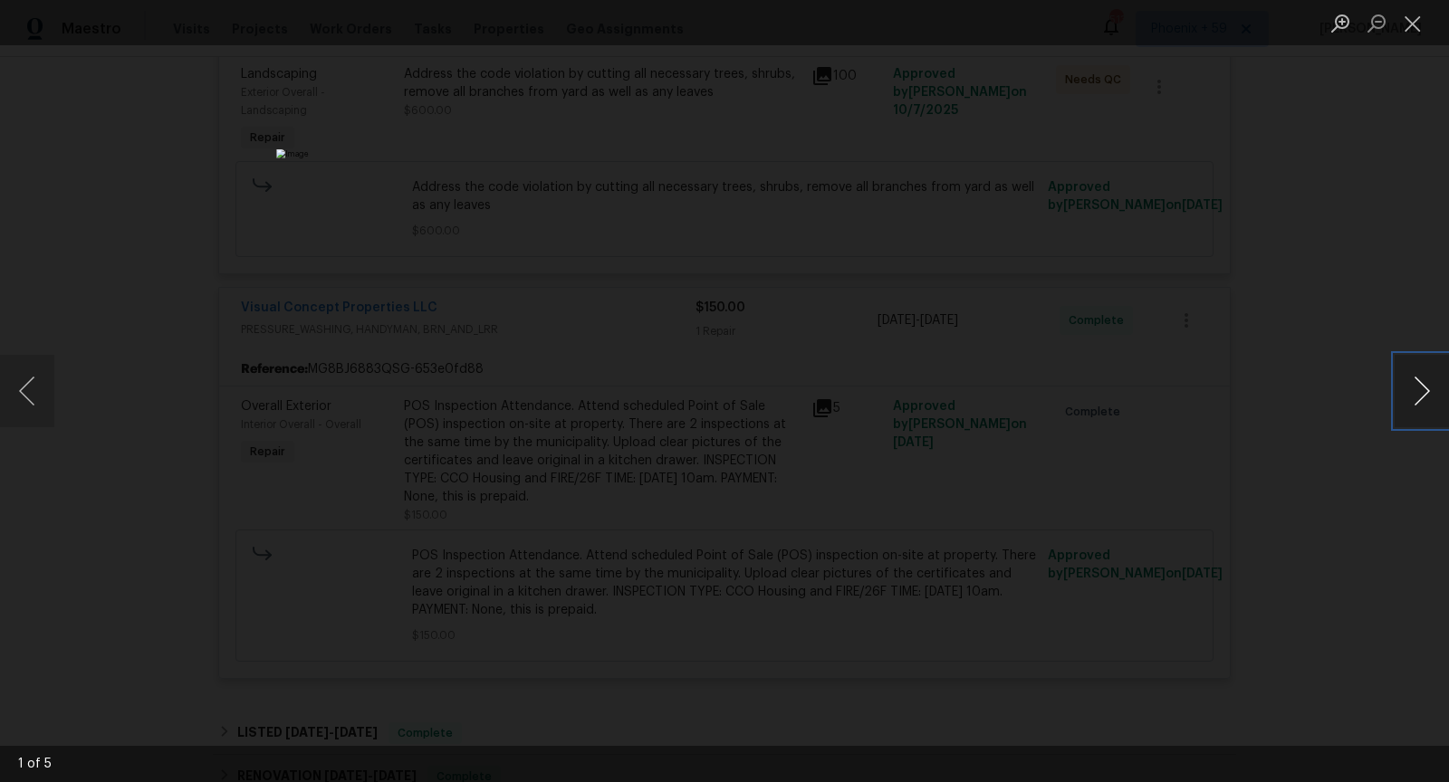
click at [1421, 395] on button "Next image" at bounding box center [1421, 391] width 54 height 72
